Goal: Complete Application Form: Complete application form

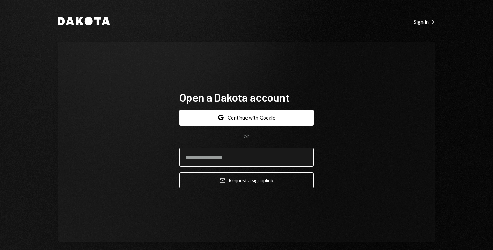
click at [235, 155] on input "email" at bounding box center [246, 156] width 134 height 19
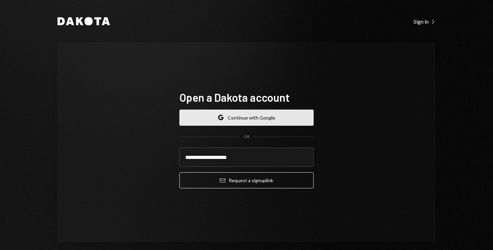
type input "**********"
click at [255, 119] on button "Google Continue with Google" at bounding box center [246, 117] width 134 height 16
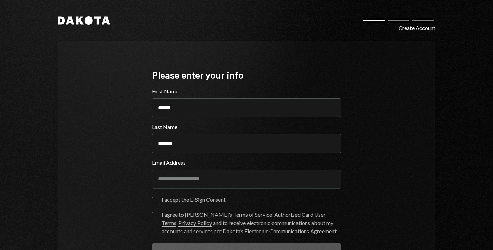
scroll to position [37, 0]
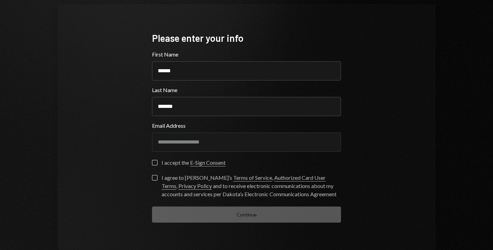
click at [154, 162] on button "I accept the E-Sign Consent" at bounding box center [154, 162] width 5 height 5
click at [165, 179] on div "I agree to [PERSON_NAME]’s Terms of Service , Authorized Card User Terms , Priv…" at bounding box center [251, 185] width 179 height 25
click at [157, 179] on button "I agree to [PERSON_NAME]’s Terms of Service , Authorized Card User Terms , Priv…" at bounding box center [154, 177] width 5 height 5
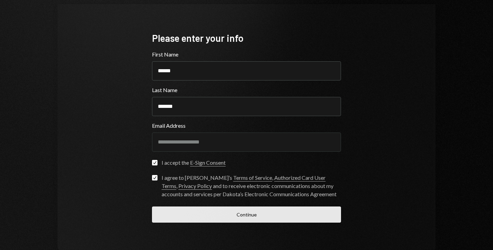
click at [217, 218] on button "Continue" at bounding box center [246, 214] width 189 height 16
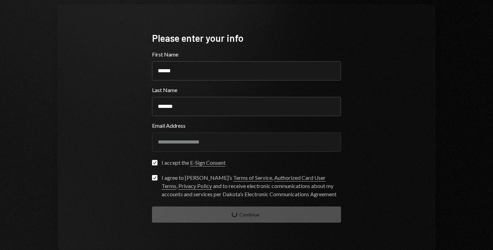
scroll to position [8, 0]
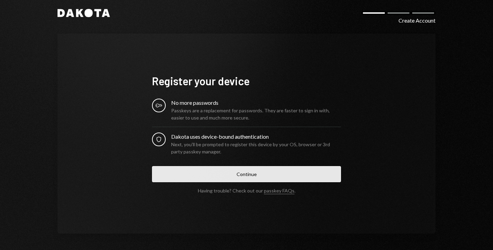
click at [237, 177] on button "Continue" at bounding box center [246, 174] width 189 height 16
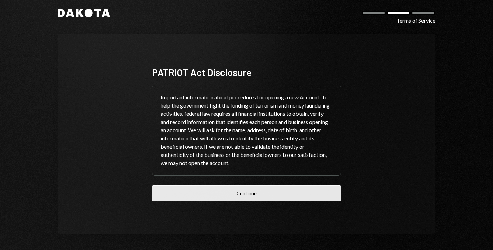
click at [241, 188] on button "Continue" at bounding box center [246, 193] width 189 height 16
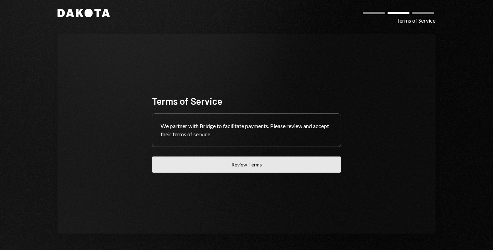
click at [247, 170] on button "Review Terms" at bounding box center [246, 164] width 189 height 16
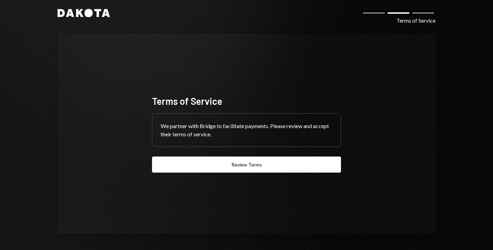
scroll to position [0, 0]
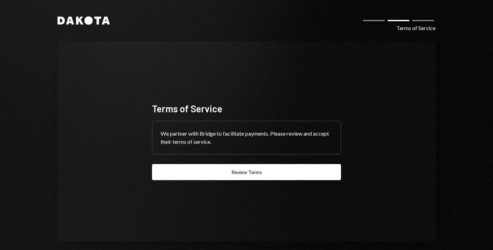
click at [272, 128] on div "We partner with Bridge to facilitate payments. Please review and accept their t…" at bounding box center [246, 137] width 188 height 33
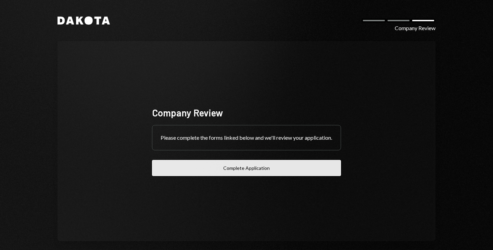
click at [250, 176] on button "Complete Application" at bounding box center [246, 168] width 189 height 16
